Goal: Navigation & Orientation: Find specific page/section

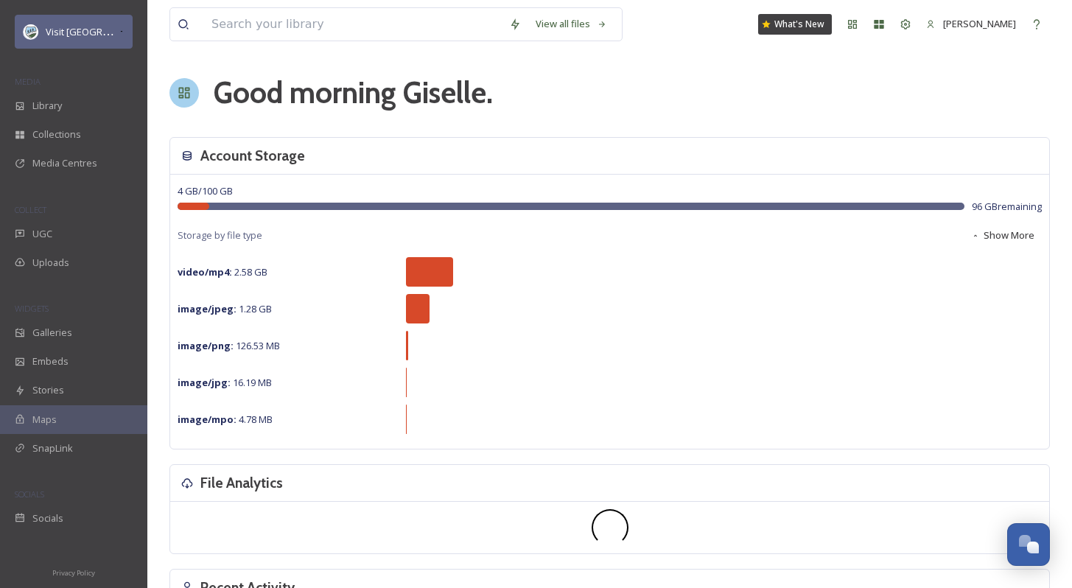
scroll to position [2236, 0]
click at [77, 35] on span "Visit [GEOGRAPHIC_DATA] Parks" at bounding box center [117, 31] width 142 height 14
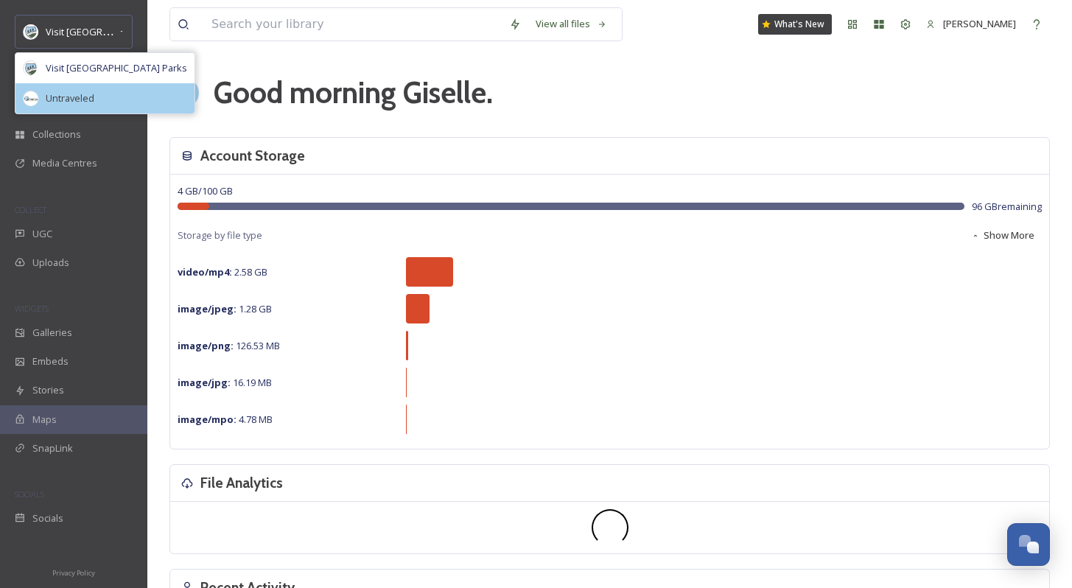
click at [85, 97] on span "Untraveled" at bounding box center [70, 98] width 49 height 14
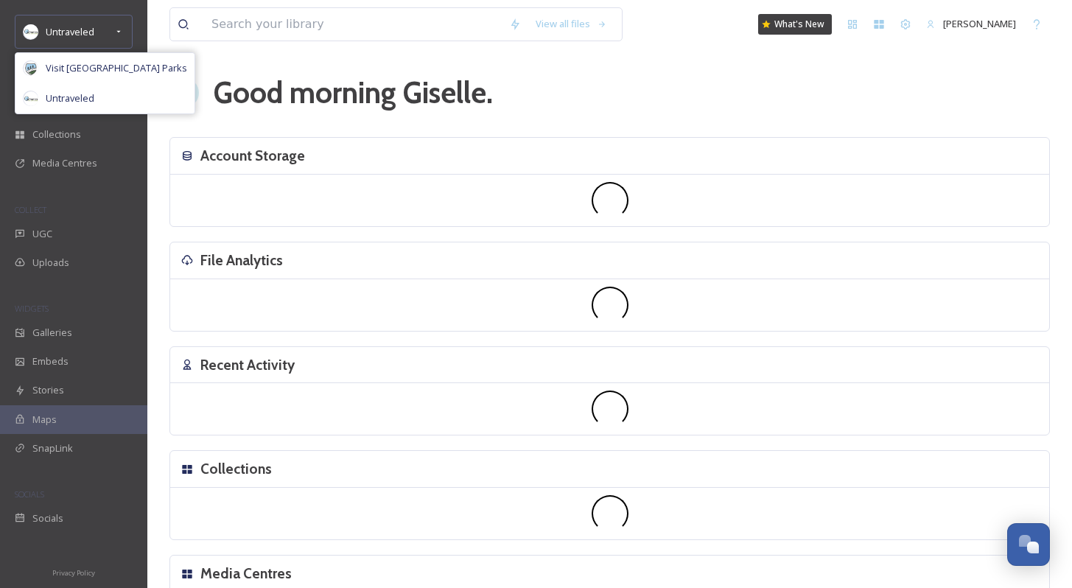
click at [155, 69] on div "View all files What's New [PERSON_NAME] Good morning [PERSON_NAME] . Account St…" at bounding box center [609, 338] width 925 height 677
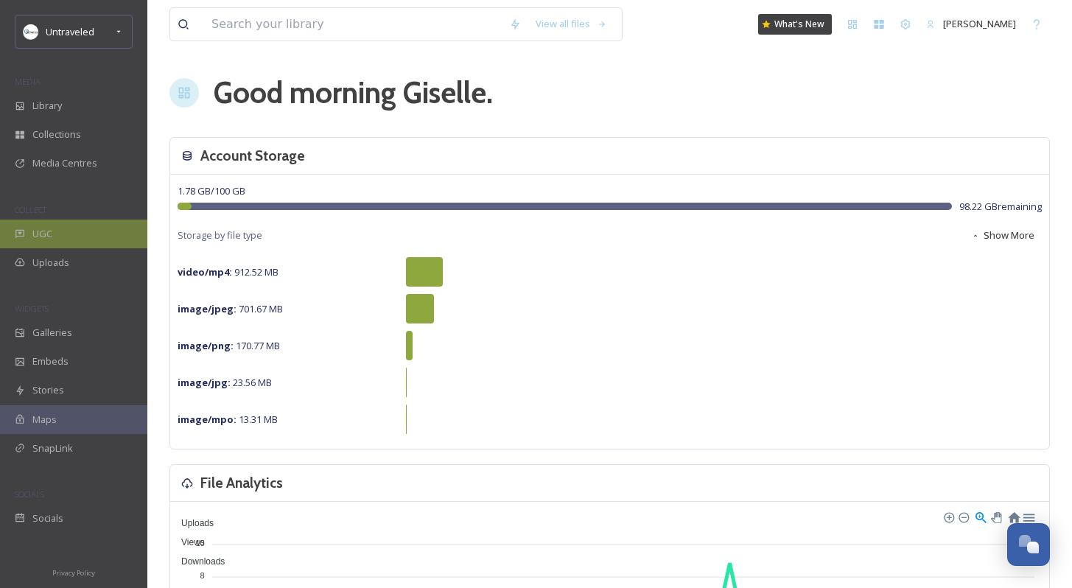
click at [59, 227] on div "UGC" at bounding box center [73, 234] width 147 height 29
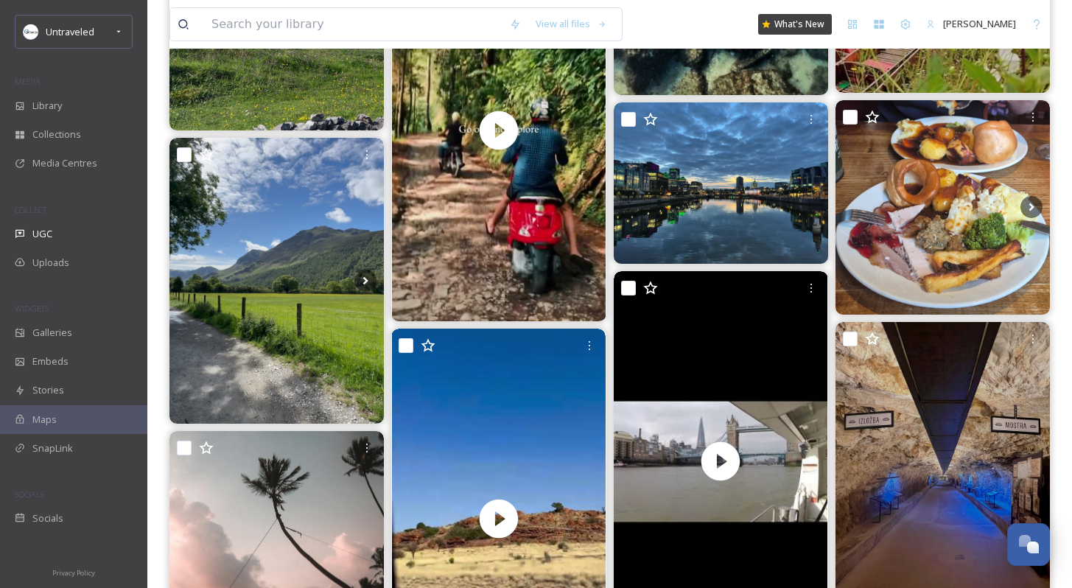
scroll to position [4520, 0]
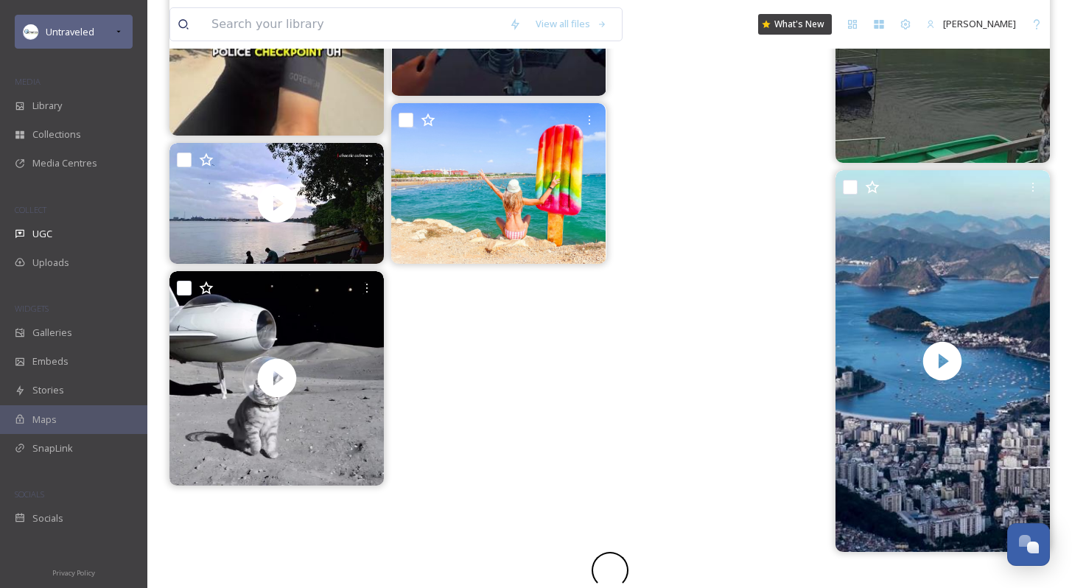
click at [75, 20] on div "Untraveled" at bounding box center [74, 32] width 118 height 34
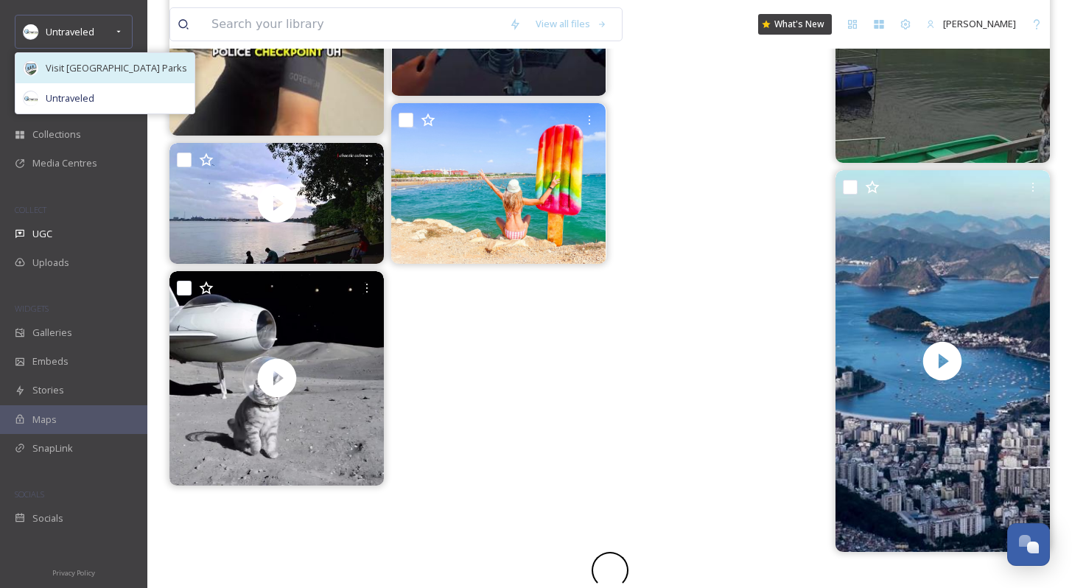
click at [65, 81] on div "Visit [GEOGRAPHIC_DATA] Parks" at bounding box center [104, 68] width 179 height 30
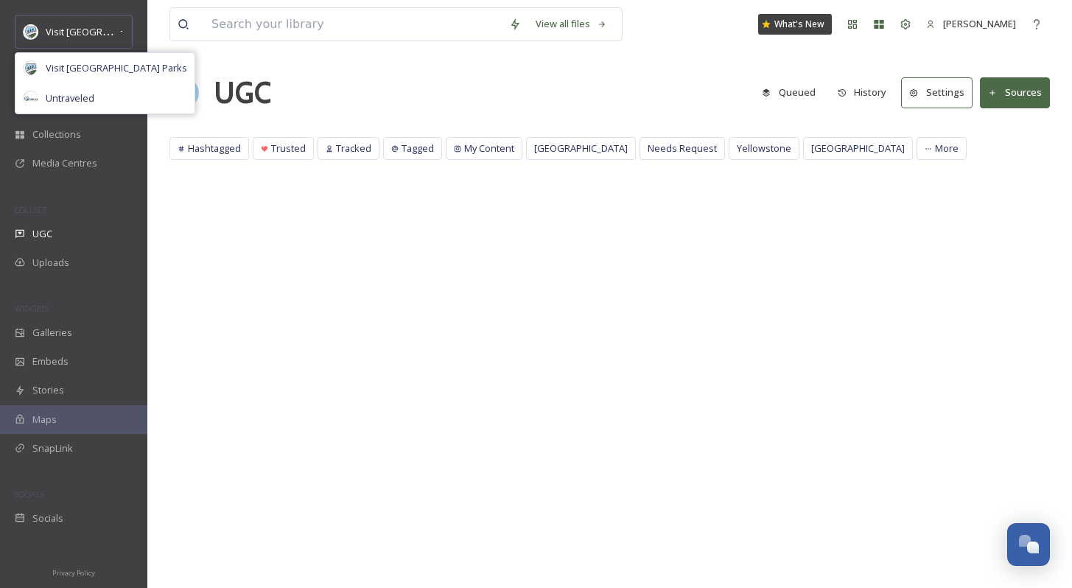
scroll to position [0, 0]
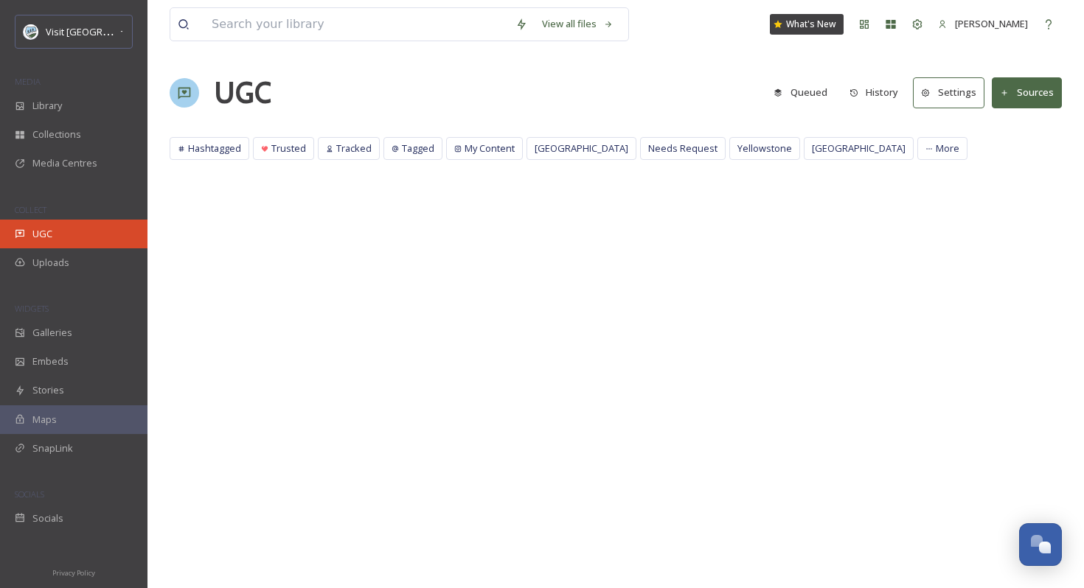
click at [84, 223] on div "UGC" at bounding box center [73, 234] width 147 height 29
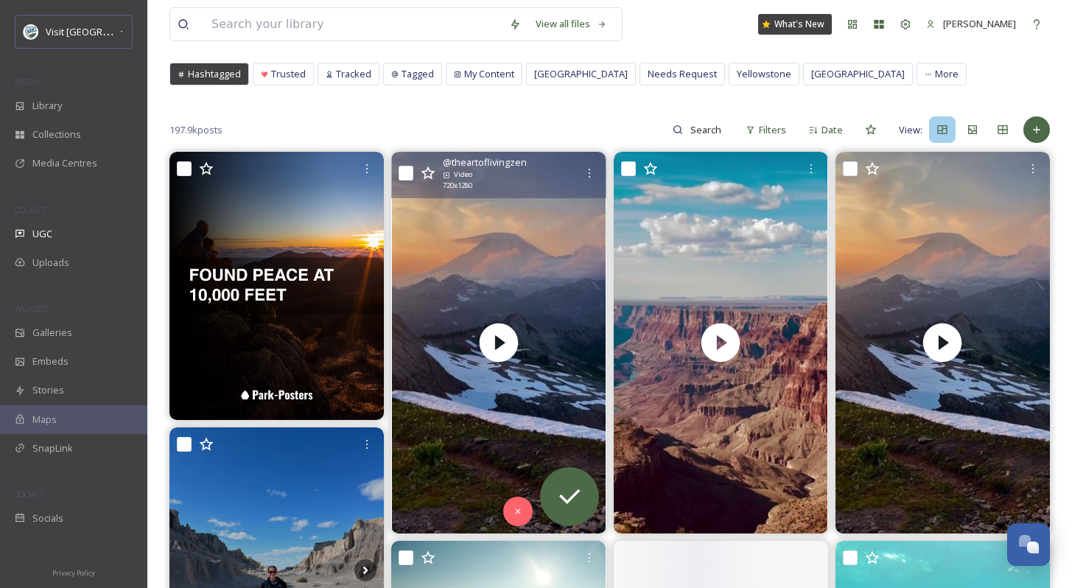
scroll to position [133, 0]
